Goal: Task Accomplishment & Management: Use online tool/utility

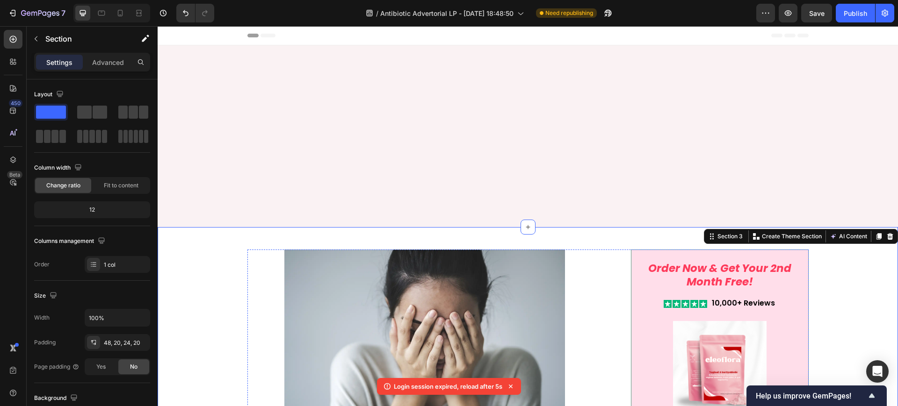
scroll to position [409, 0]
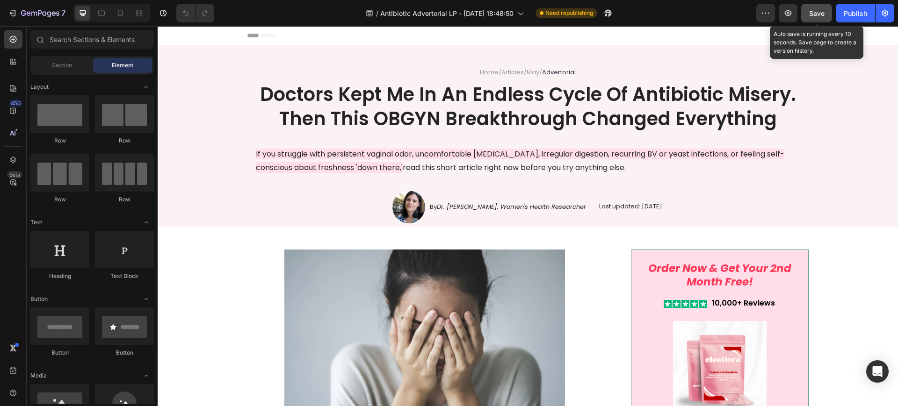
click at [809, 10] on span "Save" at bounding box center [816, 13] width 15 height 8
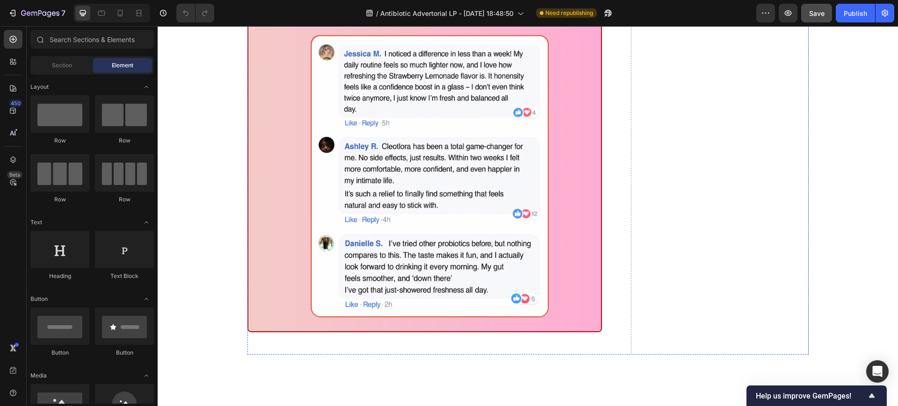
scroll to position [6079, 0]
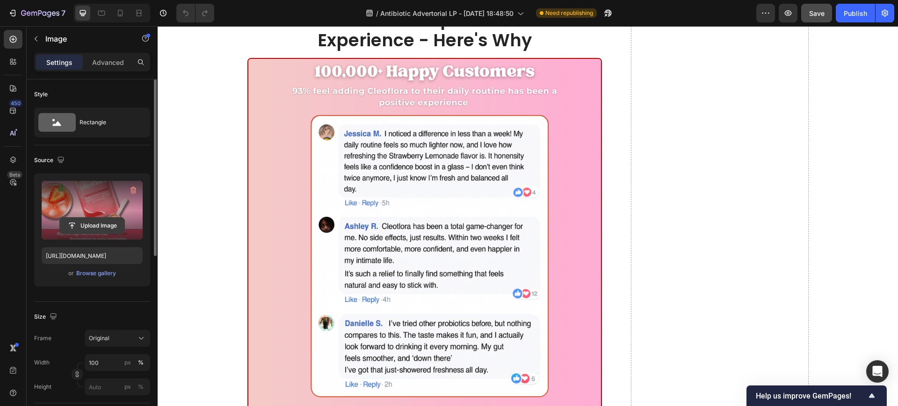
click at [98, 224] on input "file" at bounding box center [92, 226] width 65 height 16
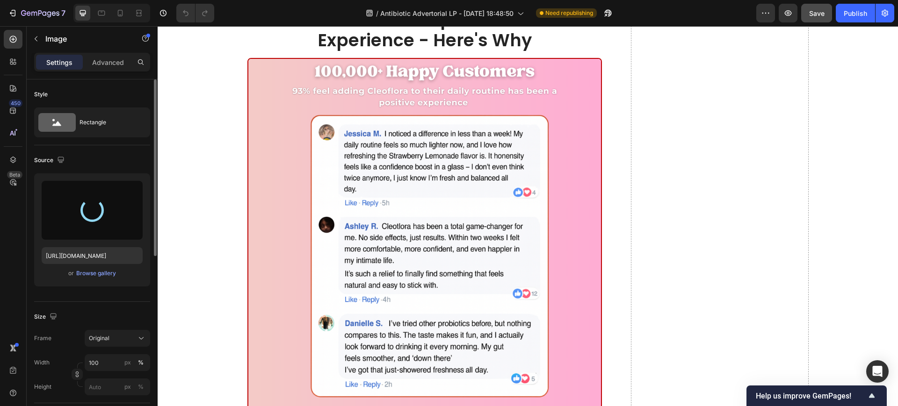
type input "https://cdn.shopify.com/s/files/1/0619/4610/1869/files/gempages_557185986245690…"
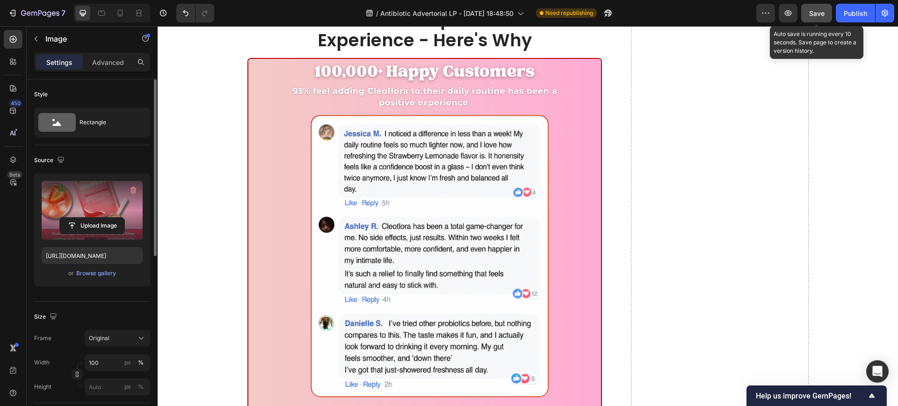
click at [822, 14] on span "Save" at bounding box center [816, 13] width 15 height 8
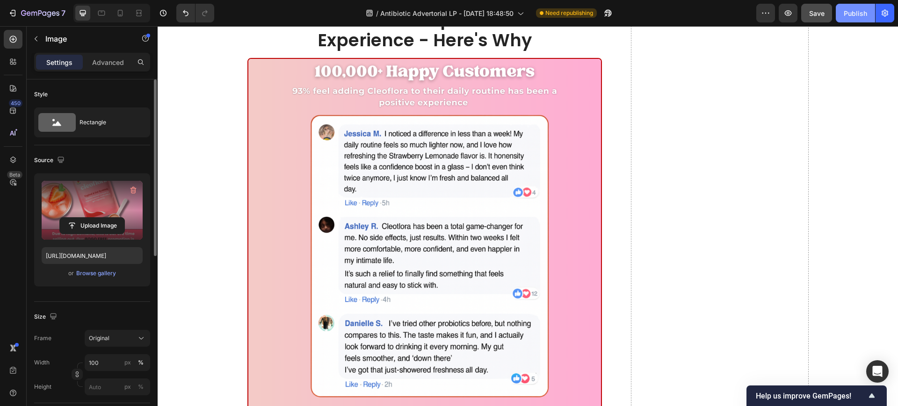
click at [848, 17] on div "Publish" at bounding box center [855, 13] width 23 height 10
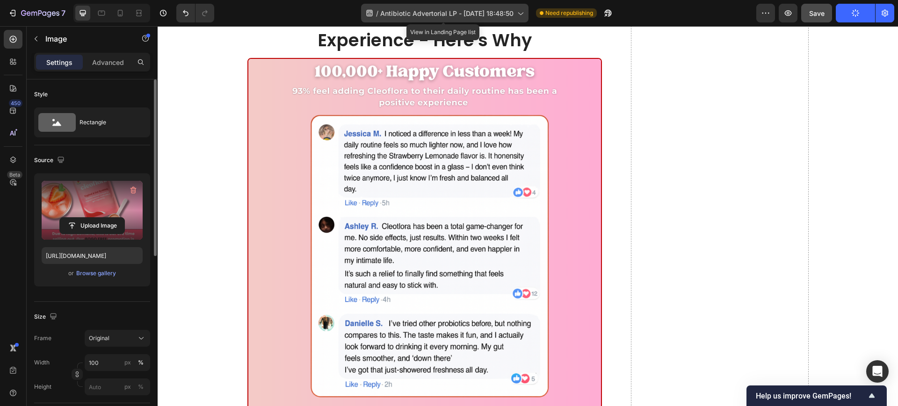
click at [517, 14] on icon at bounding box center [519, 12] width 9 height 9
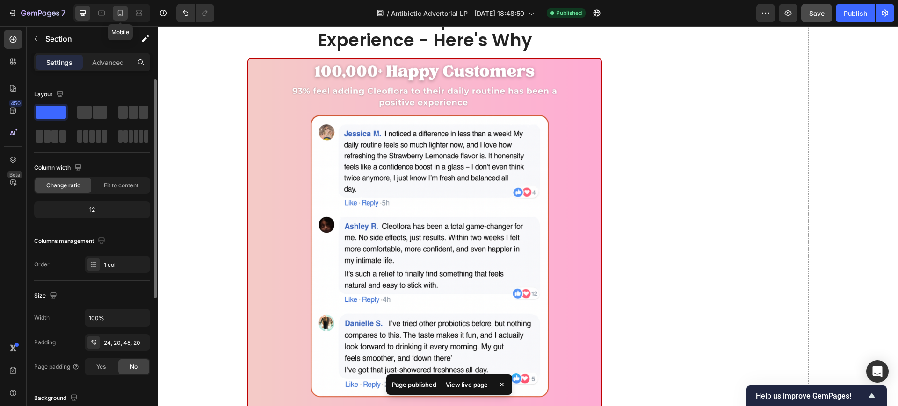
click at [123, 14] on icon at bounding box center [120, 13] width 5 height 7
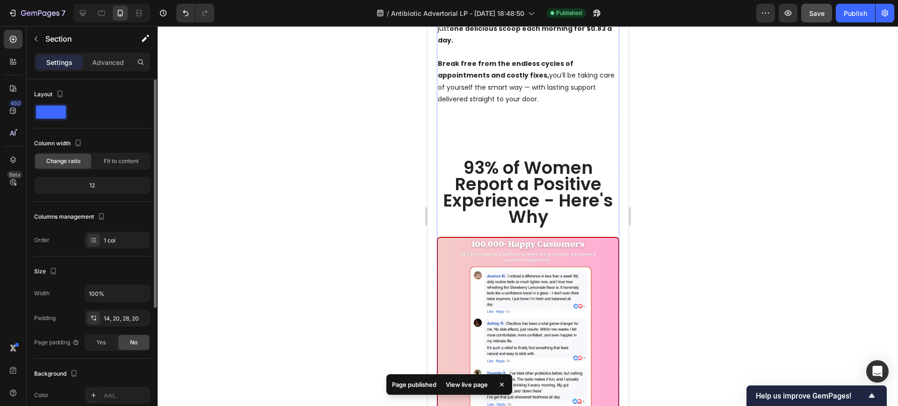
scroll to position [6177, 0]
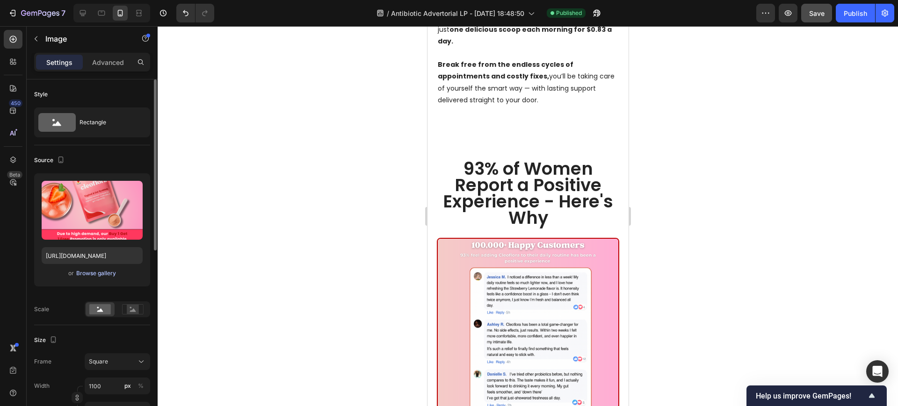
click at [99, 269] on div "Browse gallery" at bounding box center [96, 273] width 40 height 8
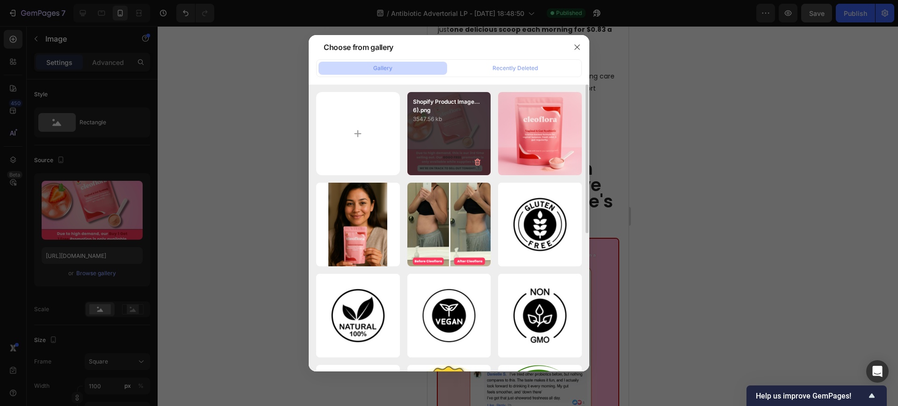
click at [446, 128] on div "Shopify Product Image...6).png 3547.56 kb" at bounding box center [449, 134] width 84 height 84
type input "https://cdn.shopify.com/s/files/1/0619/4610/1869/files/gempages_557185986245690…"
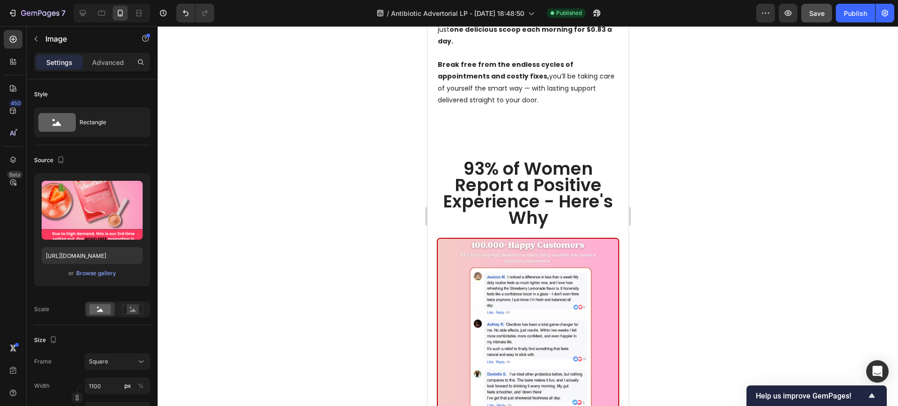
click at [311, 216] on div at bounding box center [528, 216] width 740 height 380
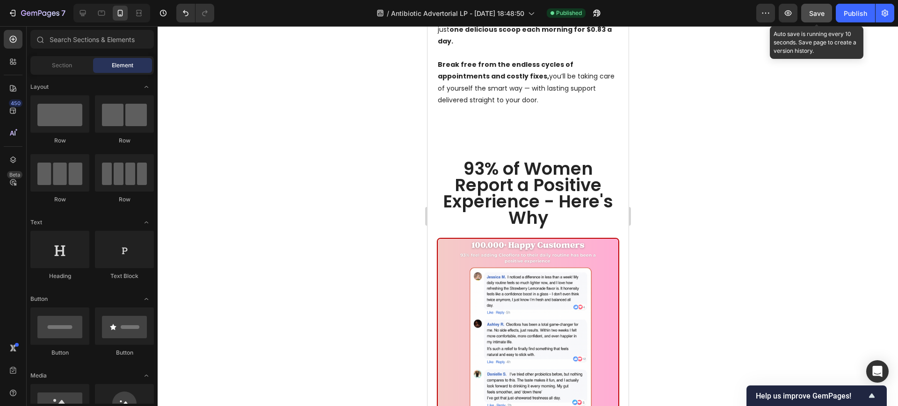
click at [829, 14] on button "Save" at bounding box center [816, 13] width 31 height 19
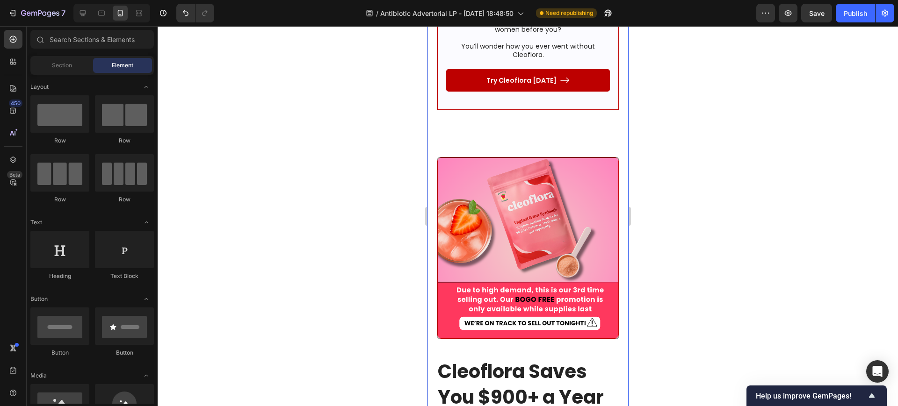
scroll to position [6227, 0]
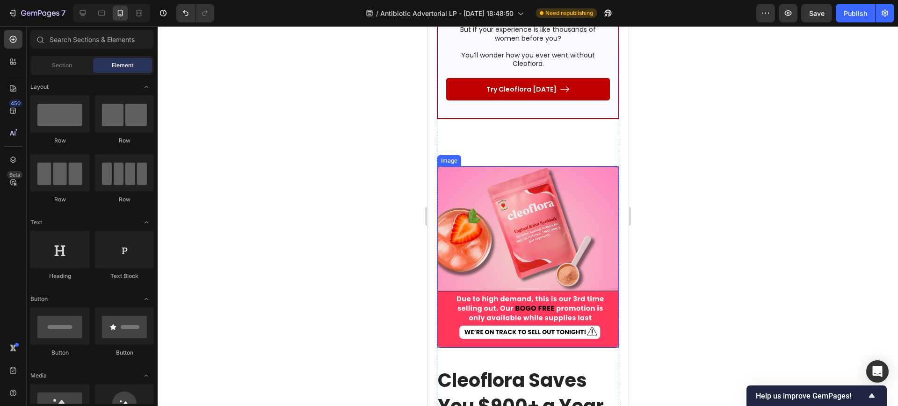
click at [491, 234] on img at bounding box center [527, 256] width 181 height 181
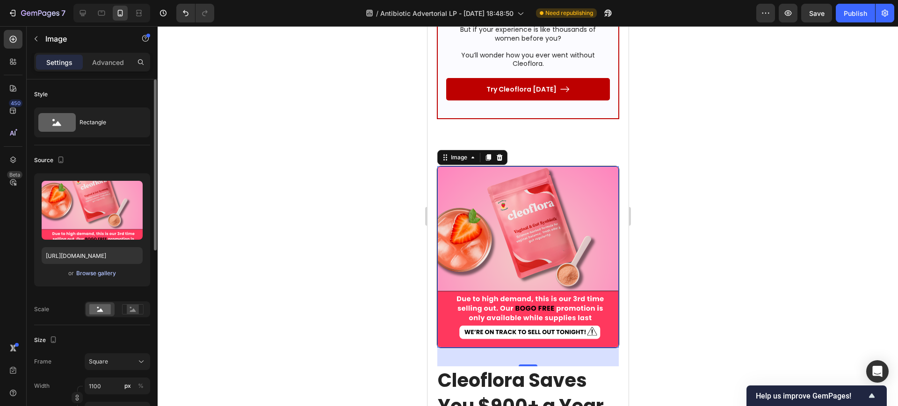
click at [99, 272] on div "Browse gallery" at bounding box center [96, 273] width 40 height 8
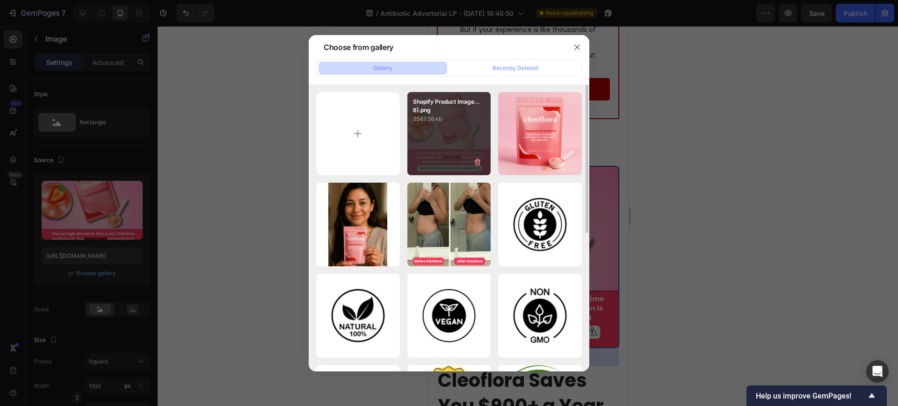
click at [420, 139] on div "Shopify Product Image...6).png 3547.56 kb" at bounding box center [449, 134] width 84 height 84
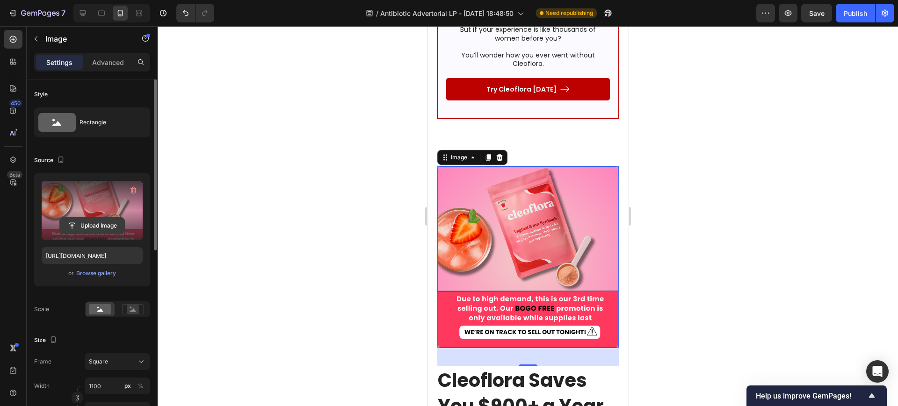
click at [95, 227] on input "file" at bounding box center [92, 226] width 65 height 16
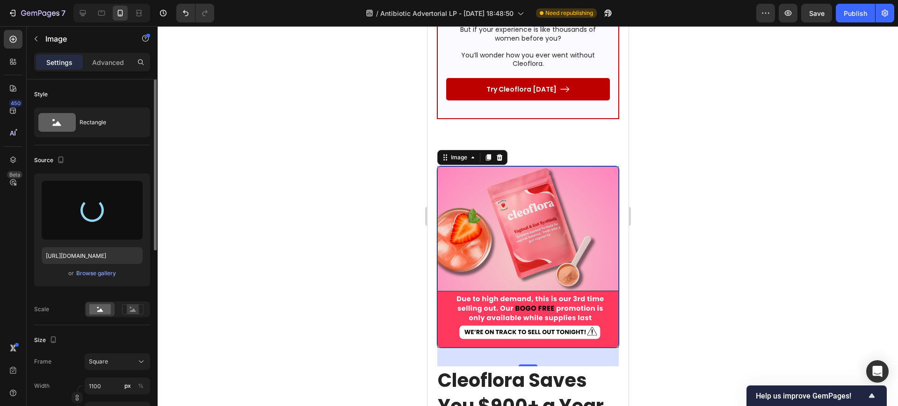
type input "https://cdn.shopify.com/s/files/1/0619/4610/1869/files/gempages_557185986245690…"
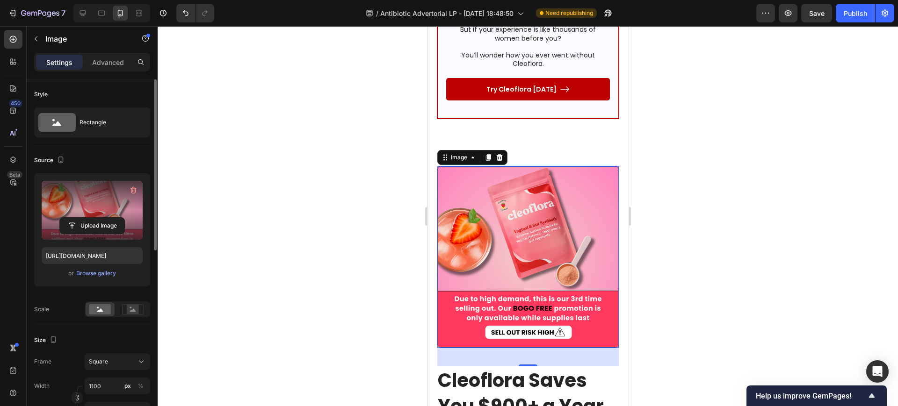
click at [391, 217] on div at bounding box center [528, 216] width 740 height 380
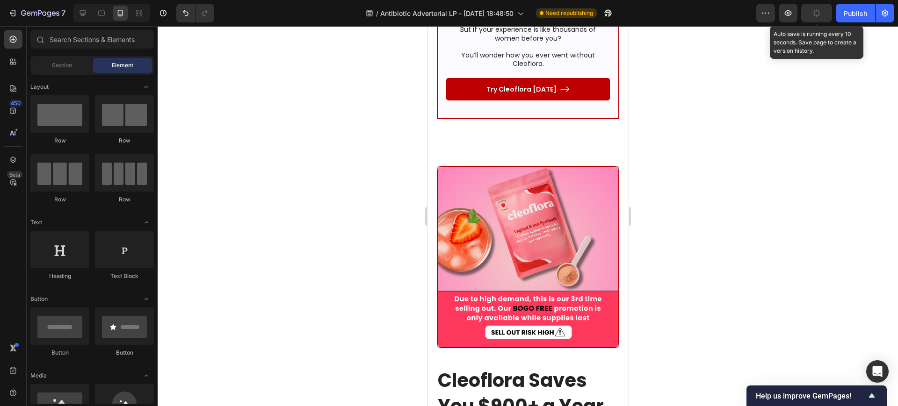
click at [830, 19] on button "button" at bounding box center [816, 13] width 31 height 19
click at [827, 14] on button "Save" at bounding box center [816, 13] width 31 height 19
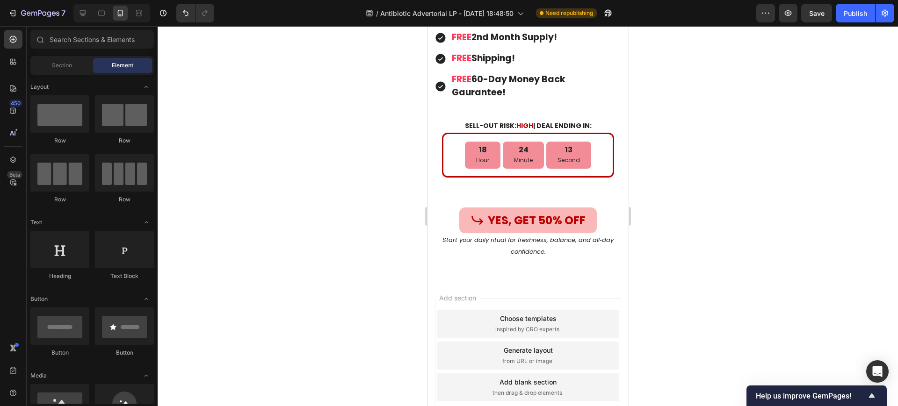
scroll to position [7162, 0]
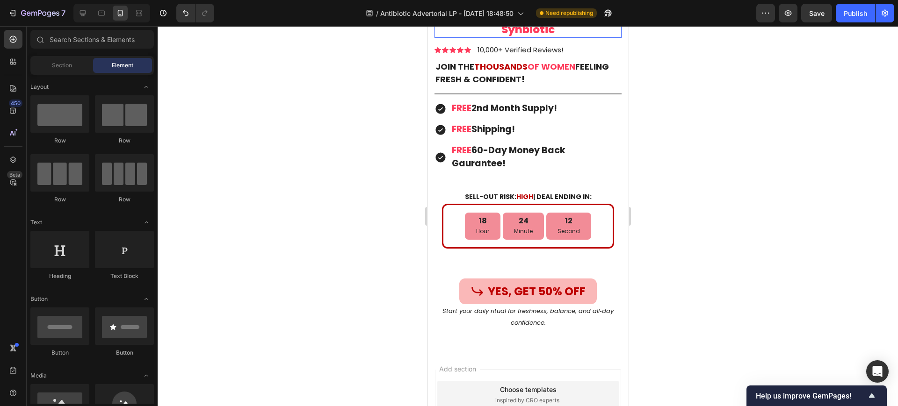
click at [522, 38] on h1 "Cleoflora™ Vaginal & Gut Synbiotic" at bounding box center [527, 23] width 187 height 30
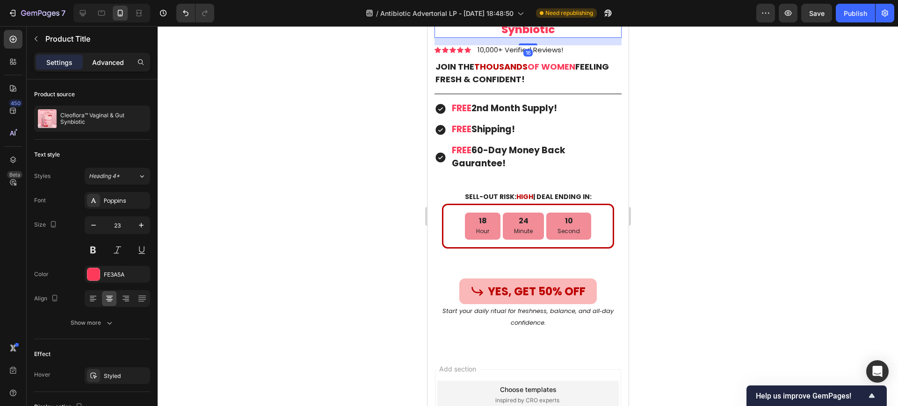
click at [128, 60] on div "Advanced" at bounding box center [108, 62] width 47 height 15
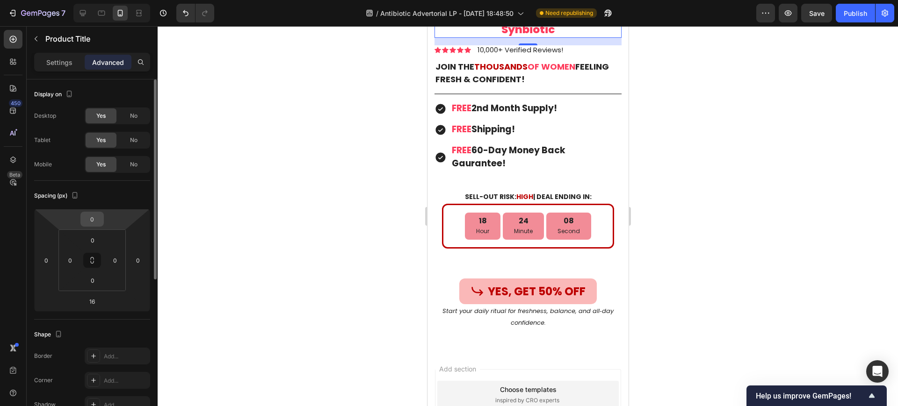
click at [95, 219] on input "0" at bounding box center [92, 219] width 19 height 14
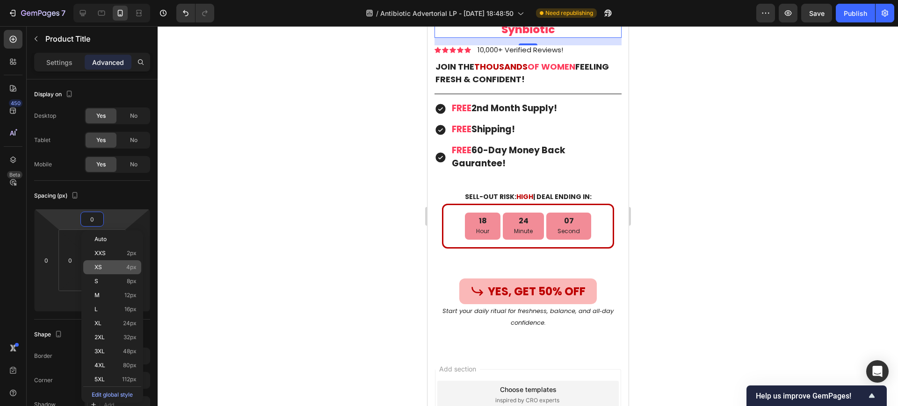
click at [101, 266] on span "XS" at bounding box center [97, 267] width 7 height 7
type input "4"
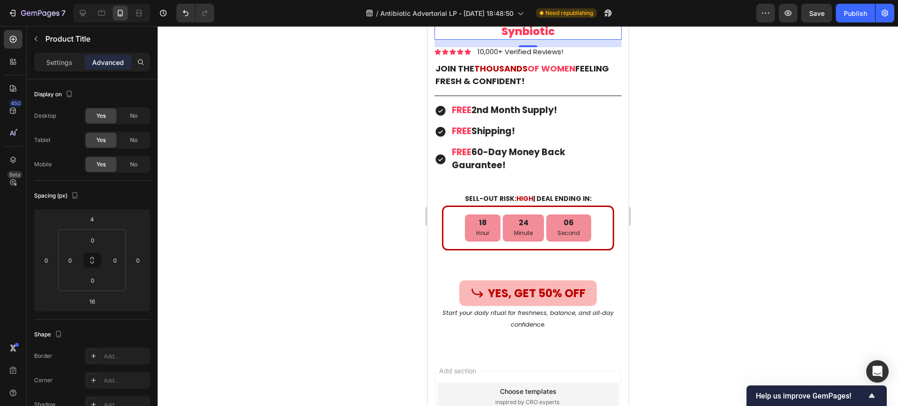
click at [273, 215] on div at bounding box center [528, 216] width 740 height 380
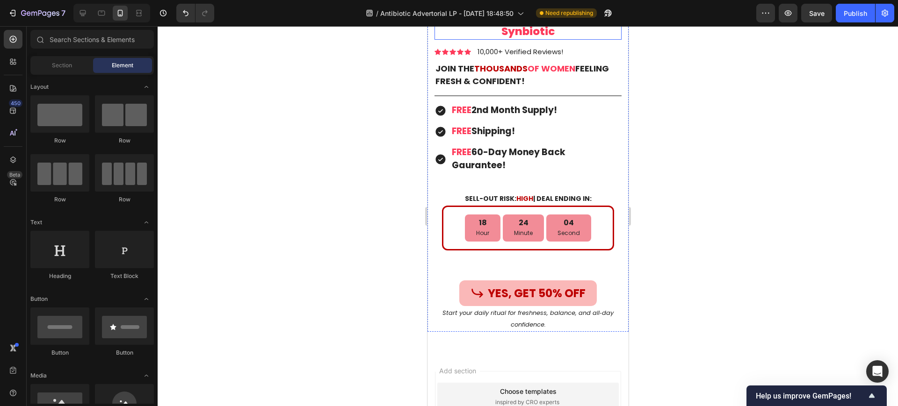
click at [552, 40] on h1 "Cleoflora™ Vaginal & Gut Synbiotic" at bounding box center [527, 25] width 187 height 30
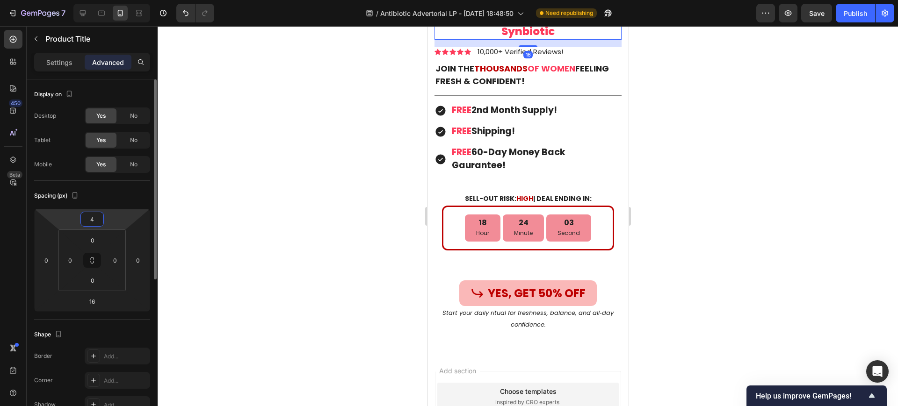
click at [99, 216] on input "4" at bounding box center [92, 219] width 19 height 14
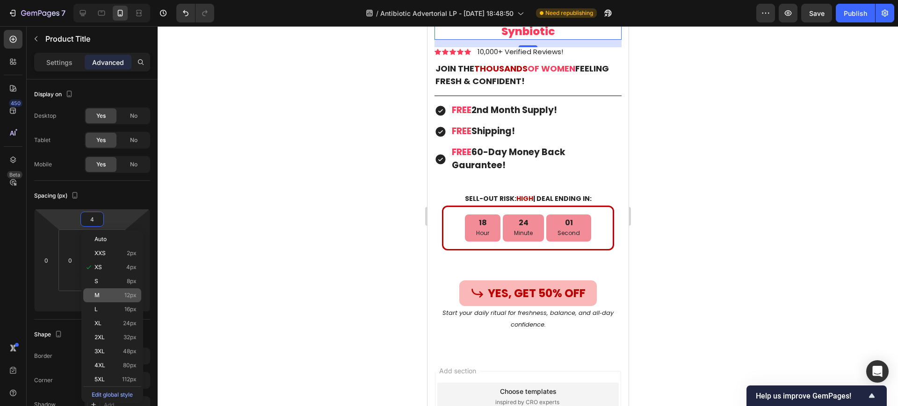
click at [111, 296] on p "M 12px" at bounding box center [115, 295] width 42 height 7
type input "12"
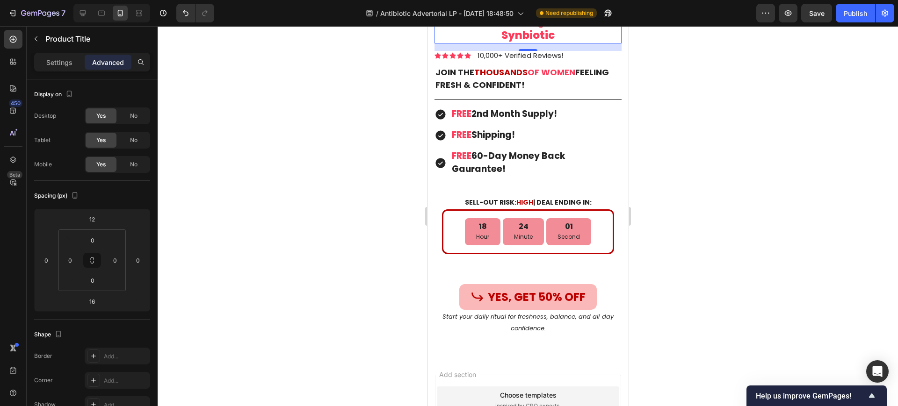
click at [267, 221] on div at bounding box center [528, 216] width 740 height 380
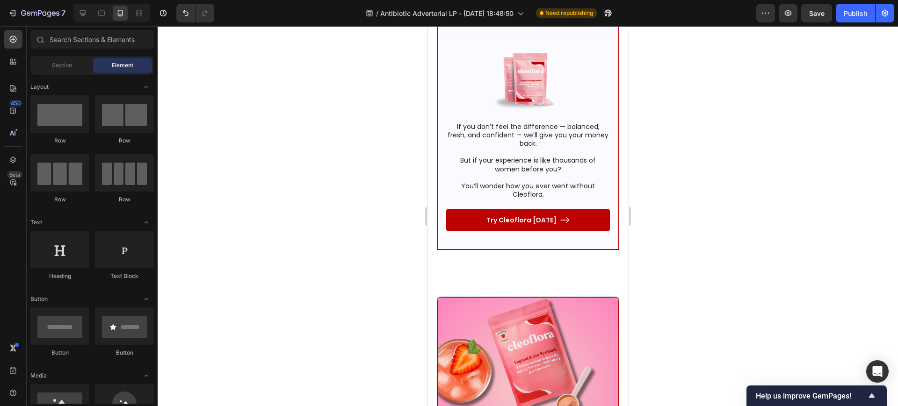
scroll to position [6206, 0]
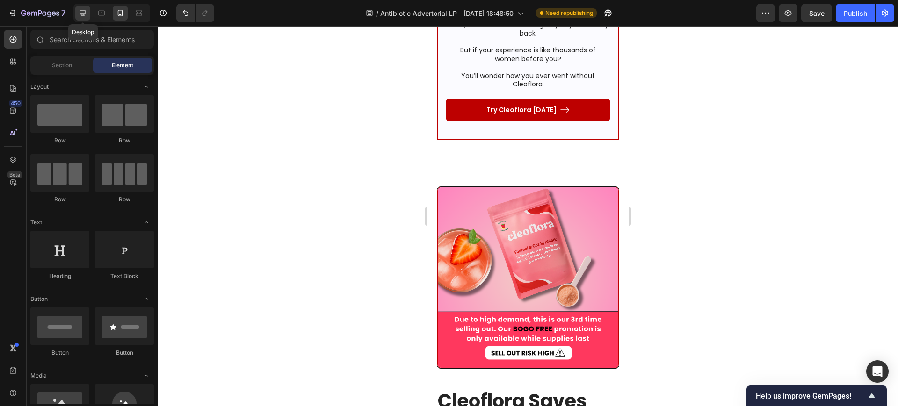
click at [90, 9] on div at bounding box center [82, 13] width 15 height 15
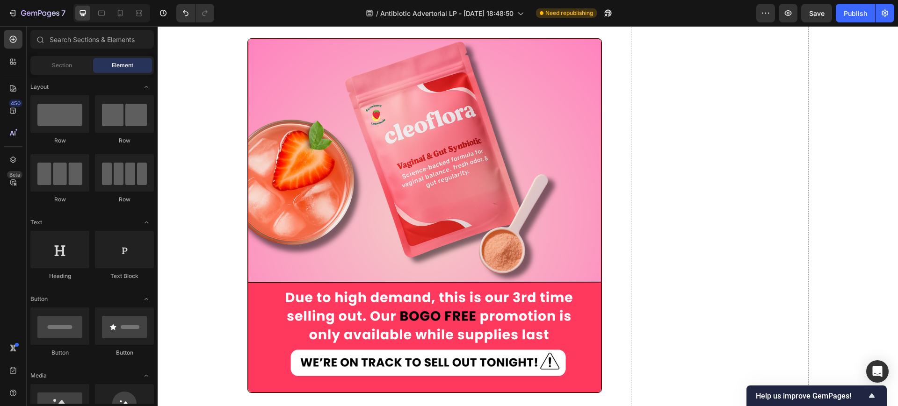
scroll to position [6106, 0]
click at [494, 227] on img at bounding box center [425, 215] width 354 height 354
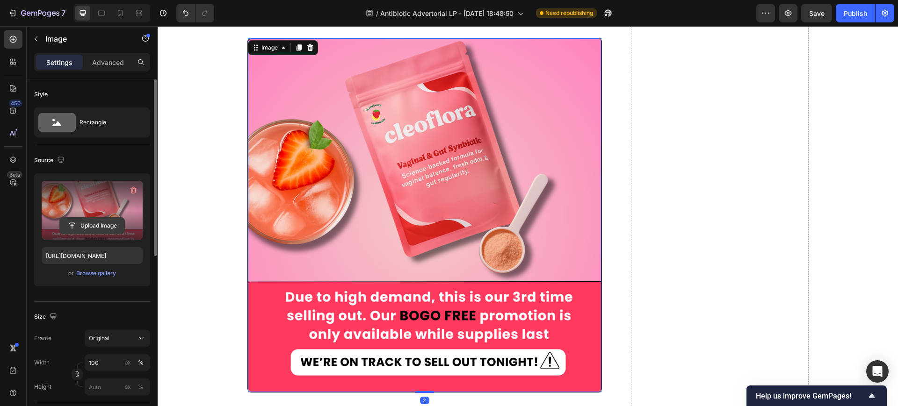
click at [83, 223] on input "file" at bounding box center [92, 226] width 65 height 16
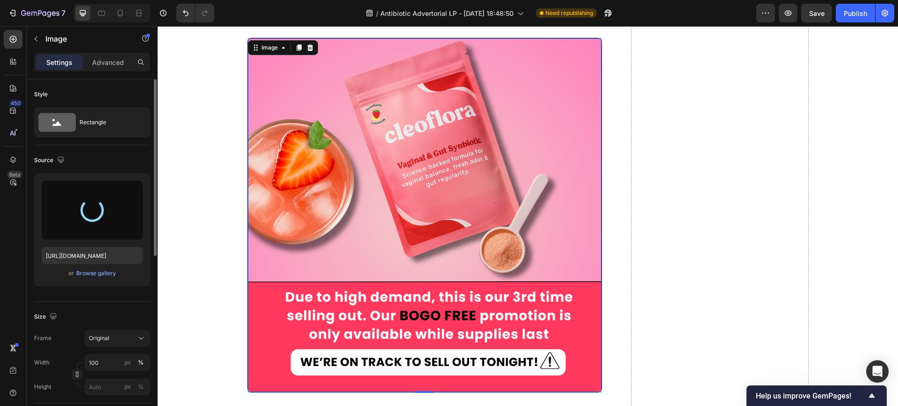
type input "https://cdn.shopify.com/s/files/1/0619/4610/1869/files/gempages_557185986245690…"
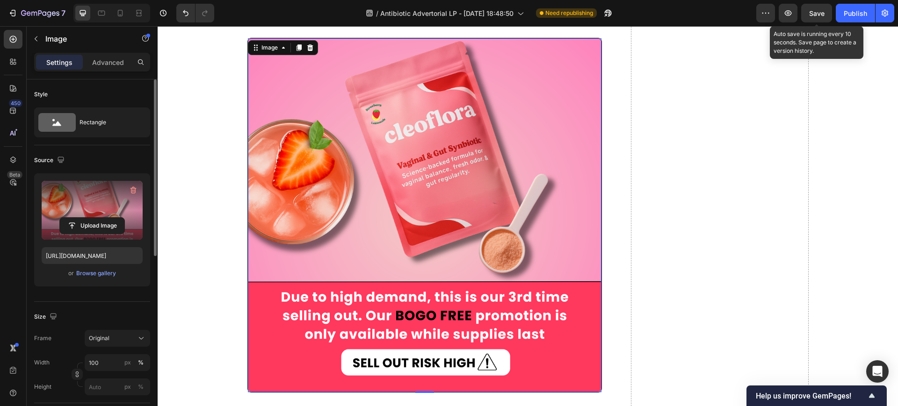
click at [822, 8] on div "Save" at bounding box center [816, 13] width 15 height 10
